Goal: Task Accomplishment & Management: Complete application form

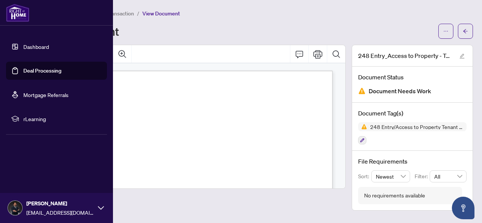
click at [25, 44] on link "Dashboard" at bounding box center [36, 46] width 26 height 7
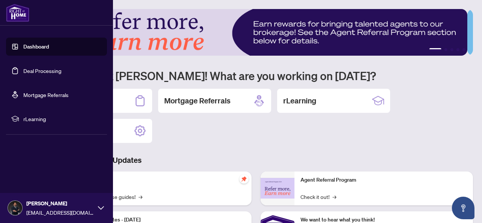
click at [24, 68] on link "Deal Processing" at bounding box center [42, 70] width 38 height 7
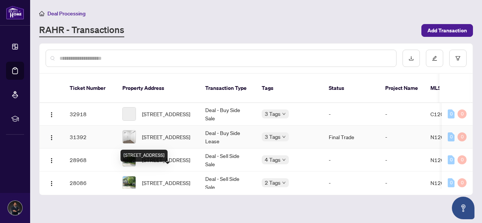
scroll to position [151, 0]
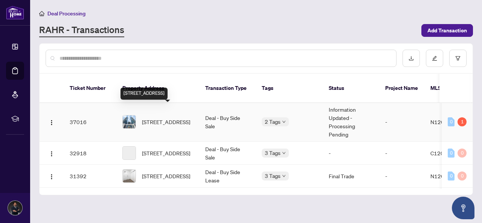
click at [162, 118] on span "[STREET_ADDRESS]" at bounding box center [166, 122] width 48 height 8
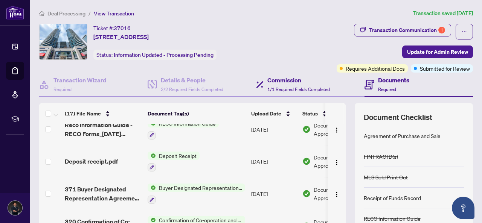
scroll to position [429, 0]
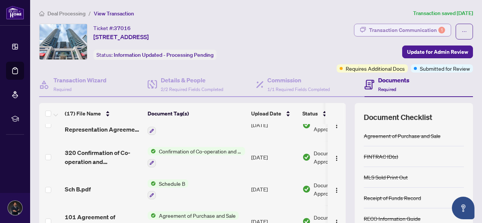
click at [382, 30] on div "Transaction Communication 1" at bounding box center [407, 30] width 76 height 12
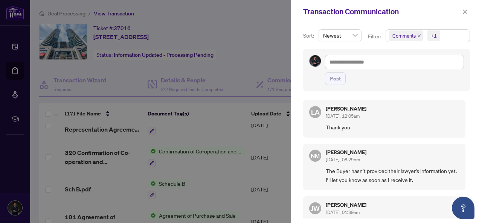
click at [260, 16] on div at bounding box center [241, 111] width 482 height 223
click at [468, 9] on span "button" at bounding box center [465, 12] width 5 height 12
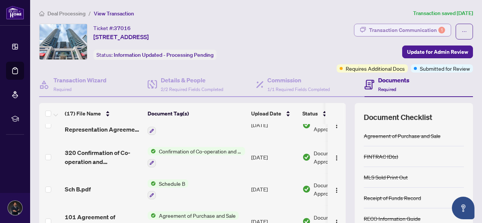
click at [404, 30] on div "Transaction Communication 1" at bounding box center [407, 30] width 76 height 12
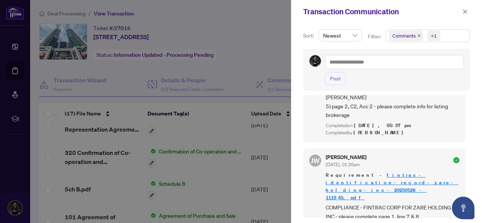
scroll to position [0, 0]
click at [463, 11] on icon "close" at bounding box center [465, 11] width 5 height 5
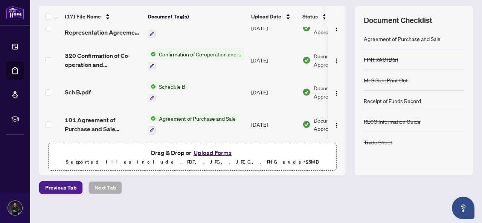
scroll to position [102, 0]
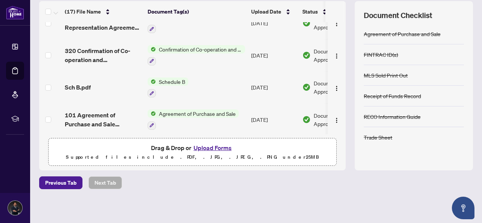
click at [203, 144] on button "Upload Forms" at bounding box center [212, 148] width 43 height 10
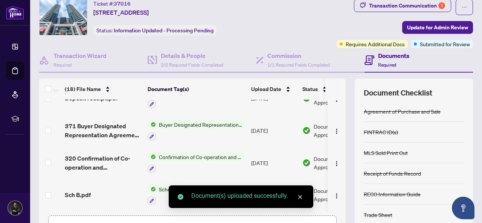
scroll to position [20, 0]
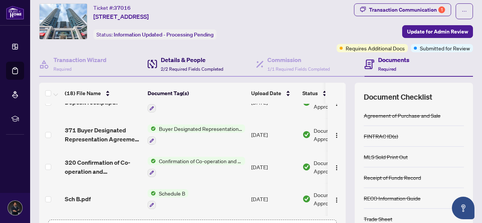
click at [171, 61] on h4 "Details & People" at bounding box center [192, 59] width 63 height 9
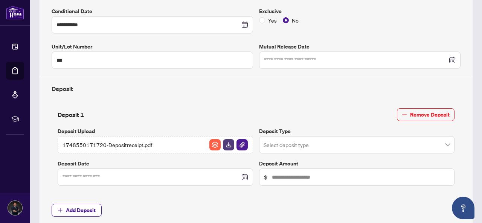
scroll to position [209, 0]
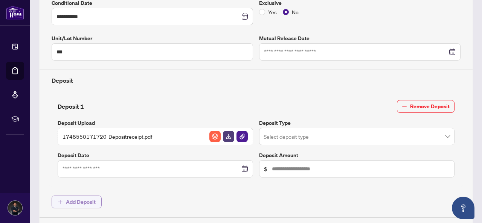
click at [78, 196] on span "Add Deposit" at bounding box center [81, 202] width 30 height 12
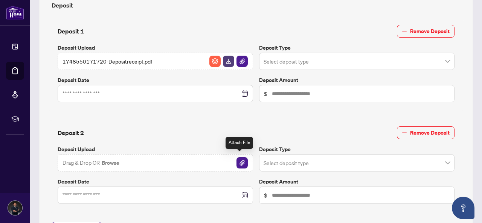
click at [237, 161] on img "button" at bounding box center [242, 163] width 11 height 11
click at [306, 71] on input "search" at bounding box center [354, 62] width 180 height 17
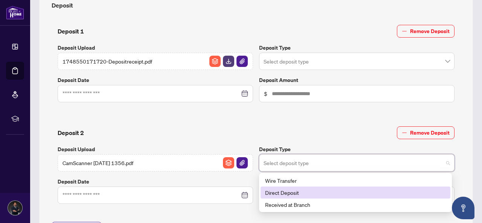
click at [295, 189] on div "Direct Deposit" at bounding box center [355, 193] width 181 height 8
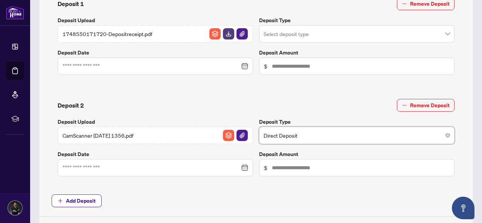
scroll to position [322, 0]
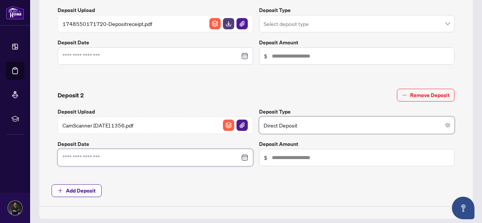
click at [133, 60] on input at bounding box center [151, 56] width 177 height 8
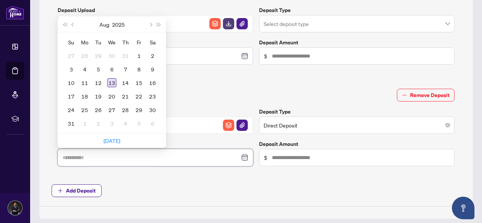
type input "**********"
click at [112, 78] on div "13" at bounding box center [111, 82] width 9 height 9
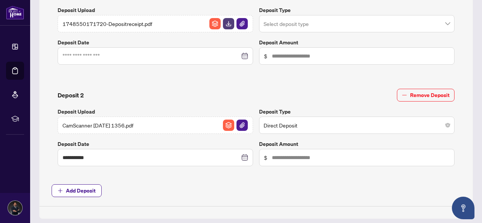
scroll to position [323, 0]
click at [277, 153] on input "text" at bounding box center [361, 157] width 178 height 8
type input "*****"
click at [270, 185] on span "Add Deposit" at bounding box center [256, 190] width 409 height 13
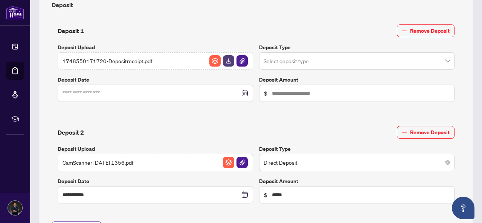
scroll to position [21, 0]
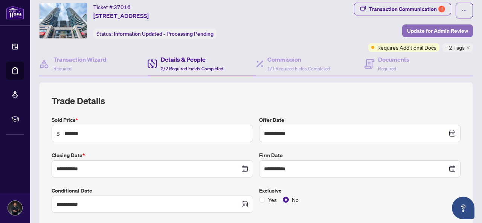
click at [432, 28] on span "Update for Admin Review" at bounding box center [437, 31] width 61 height 12
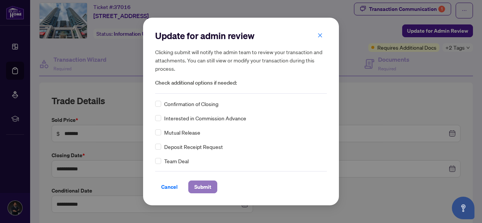
click at [202, 186] on span "Submit" at bounding box center [202, 187] width 17 height 12
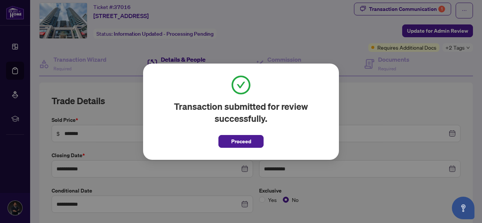
click at [243, 144] on span "Proceed" at bounding box center [241, 142] width 20 height 12
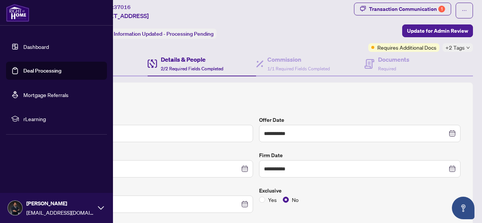
click at [26, 70] on link "Deal Processing" at bounding box center [42, 70] width 38 height 7
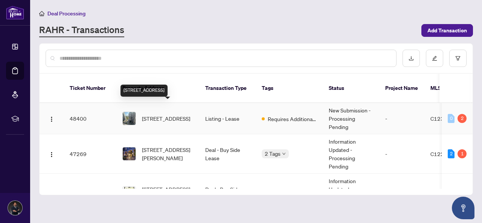
click at [160, 115] on span "[STREET_ADDRESS]" at bounding box center [166, 119] width 48 height 8
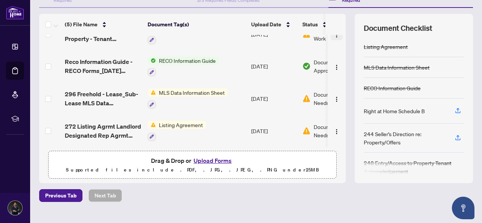
scroll to position [102, 0]
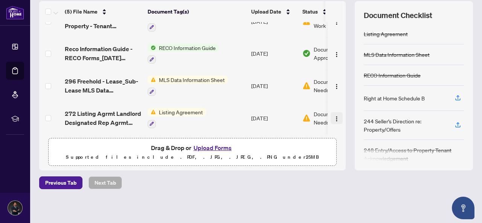
click at [332, 115] on button "button" at bounding box center [337, 118] width 12 height 12
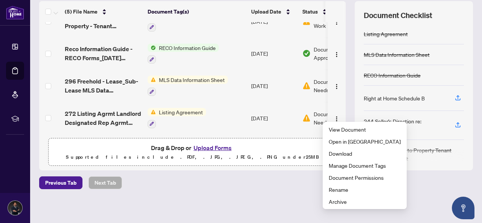
click at [216, 147] on button "Upload Forms" at bounding box center [212, 148] width 43 height 10
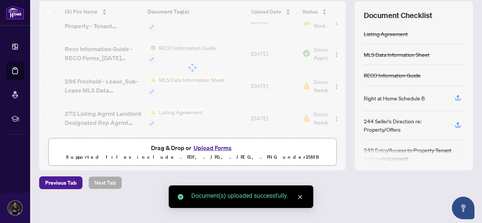
click at [205, 148] on button "Upload Forms" at bounding box center [212, 148] width 43 height 10
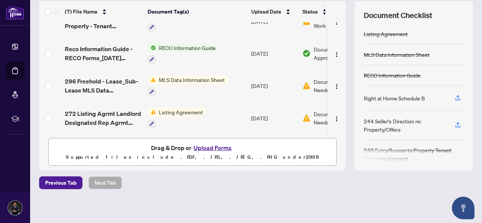
click at [203, 145] on button "Upload Forms" at bounding box center [212, 148] width 43 height 10
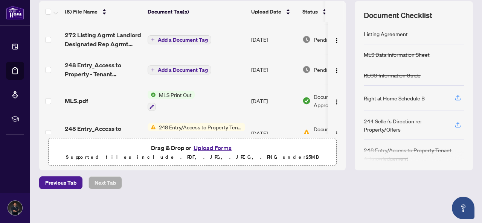
scroll to position [0, 0]
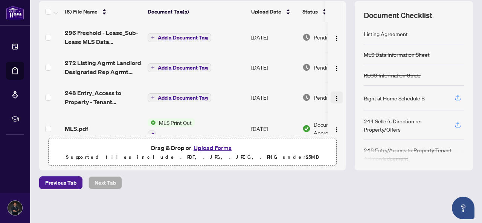
click at [334, 94] on span "button" at bounding box center [337, 97] width 6 height 8
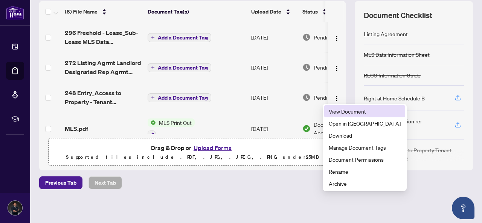
click at [331, 110] on span "View Document" at bounding box center [365, 111] width 72 height 8
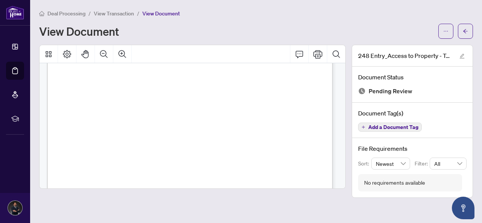
scroll to position [264, 0]
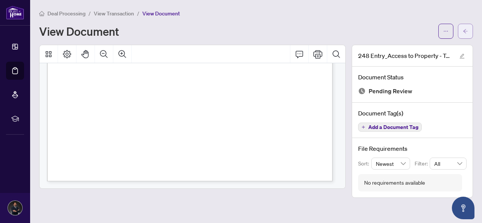
click at [467, 29] on icon "arrow-left" at bounding box center [465, 31] width 5 height 5
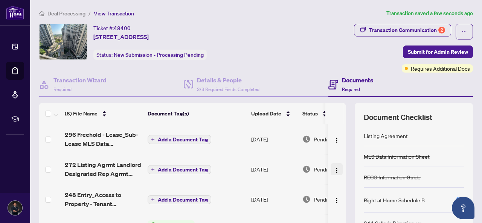
click at [334, 168] on img "button" at bounding box center [337, 171] width 6 height 6
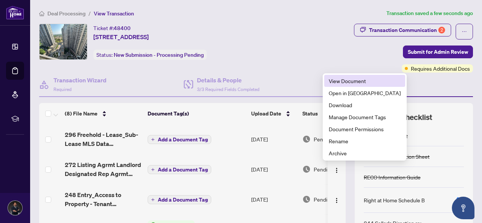
click at [342, 85] on span "View Document" at bounding box center [365, 81] width 72 height 8
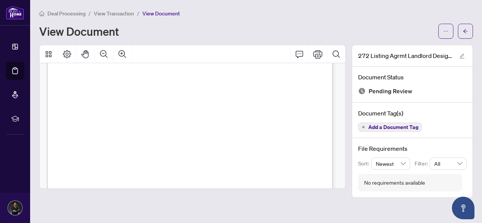
scroll to position [75, 0]
click at [470, 34] on button "button" at bounding box center [465, 31] width 15 height 15
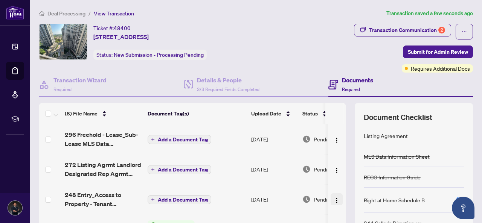
click at [334, 196] on span "button" at bounding box center [337, 200] width 6 height 8
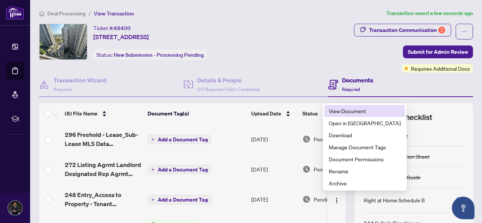
click at [348, 108] on span "View Document" at bounding box center [365, 111] width 72 height 8
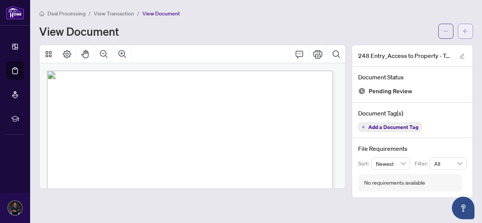
click at [463, 26] on span "button" at bounding box center [465, 31] width 5 height 12
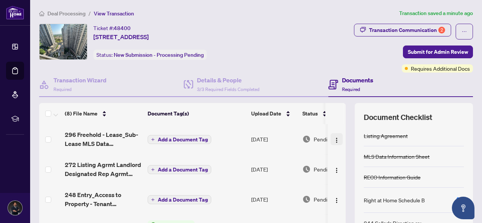
click at [334, 138] on img "button" at bounding box center [337, 141] width 6 height 6
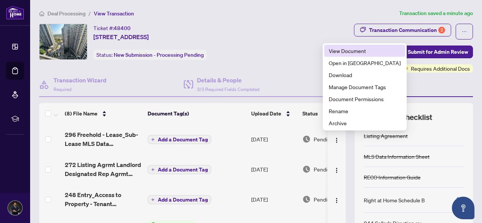
click at [353, 50] on span "View Document" at bounding box center [365, 51] width 72 height 8
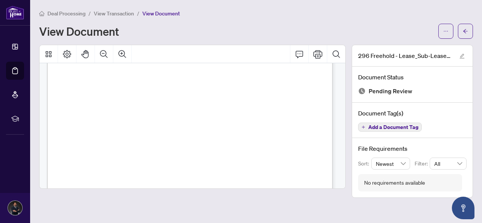
scroll to position [188, 0]
click at [464, 32] on icon "arrow-left" at bounding box center [465, 31] width 5 height 5
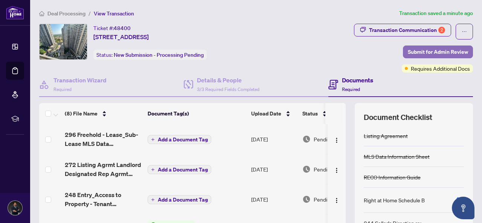
click at [422, 49] on span "Submit for Admin Review" at bounding box center [438, 52] width 60 height 12
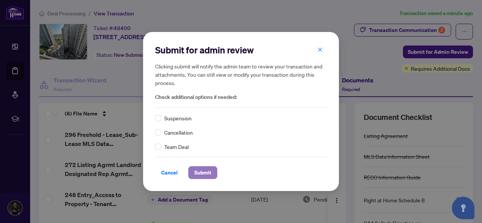
click at [206, 172] on span "Submit" at bounding box center [202, 173] width 17 height 12
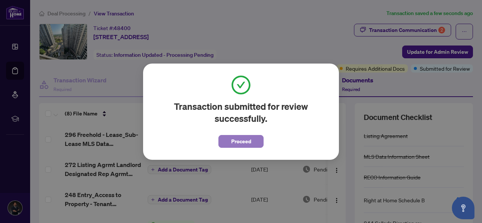
click at [231, 143] on span "Proceed" at bounding box center [241, 142] width 20 height 12
